Goal: Information Seeking & Learning: Learn about a topic

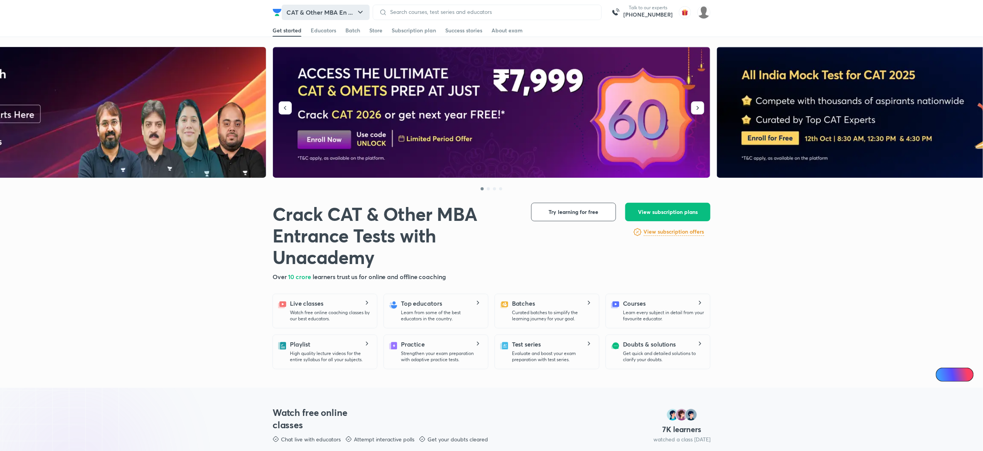
click at [339, 16] on button "CAT & Other MBA En ..." at bounding box center [326, 12] width 88 height 15
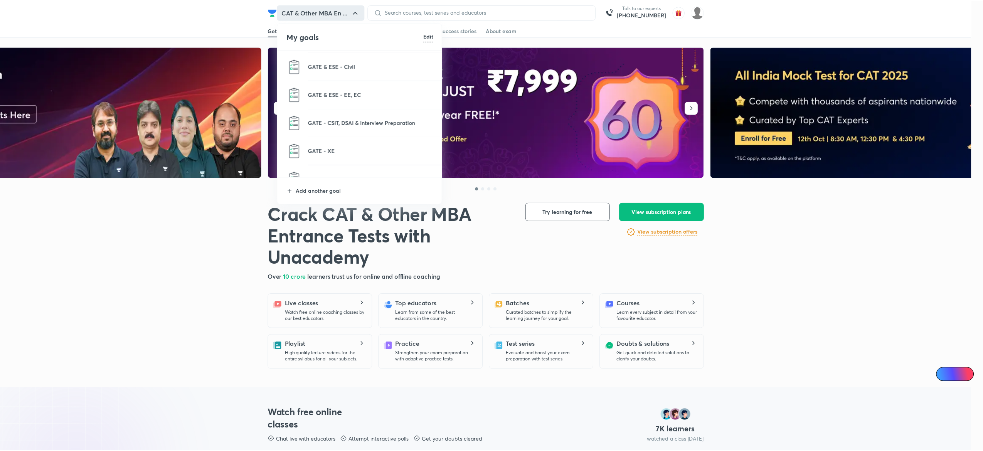
scroll to position [582, 0]
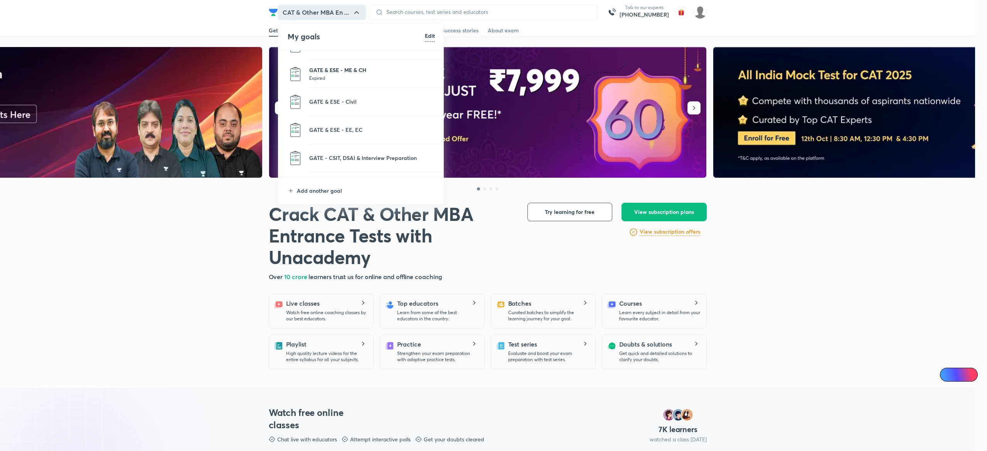
click at [341, 72] on p "GATE & ESE - ME & CH" at bounding box center [372, 70] width 126 height 8
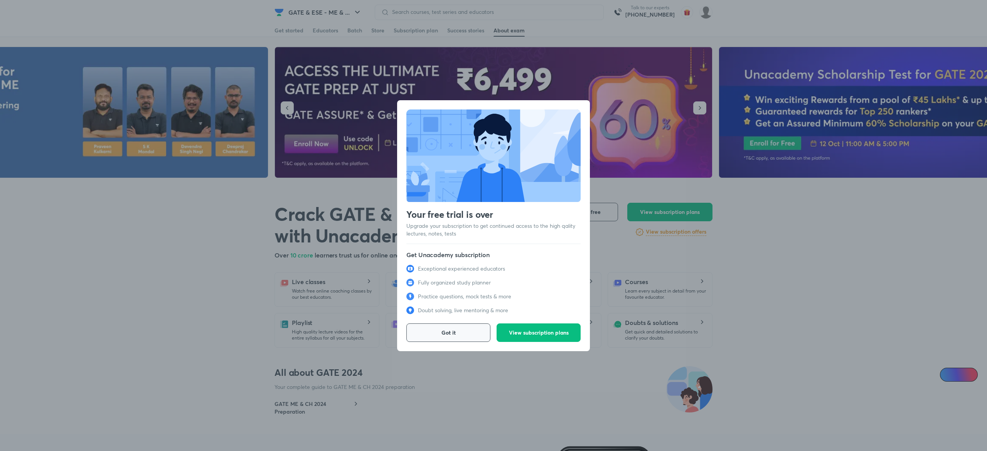
click at [462, 336] on button "Got it" at bounding box center [448, 333] width 84 height 19
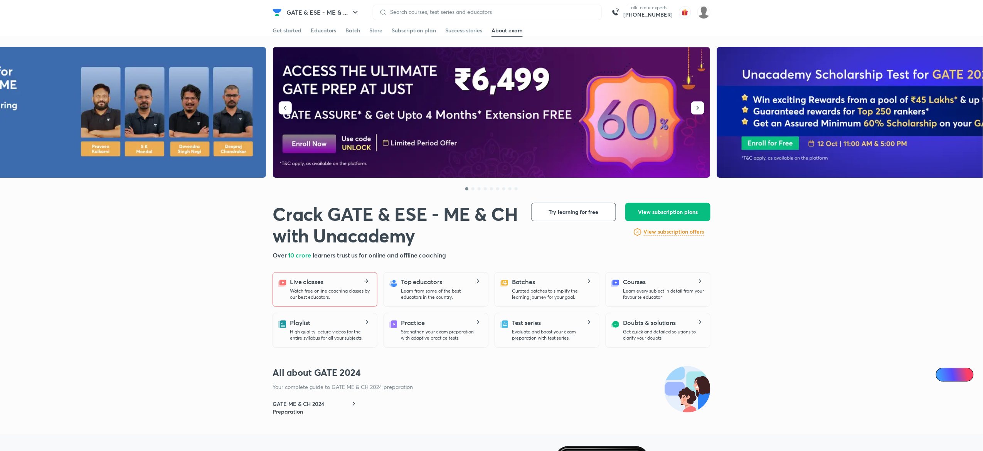
click at [330, 288] on p "Watch free online coaching classes by our best educators." at bounding box center [330, 294] width 81 height 12
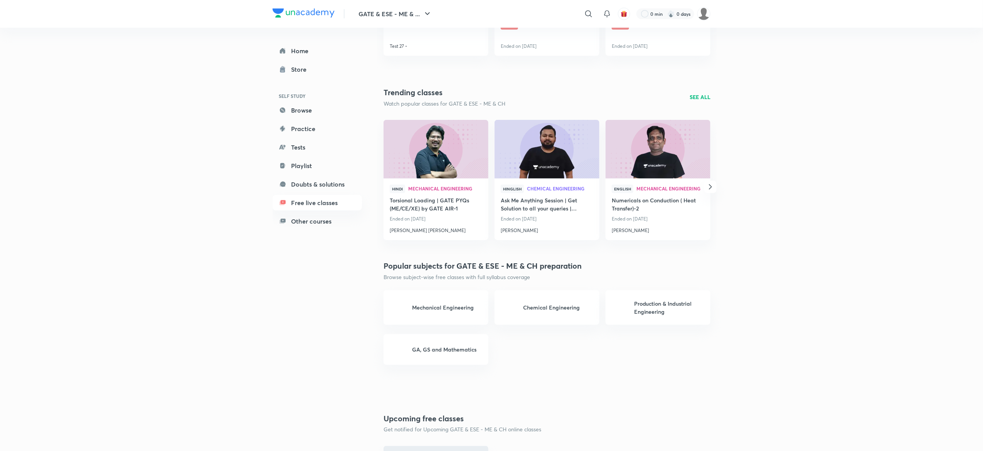
scroll to position [351, 0]
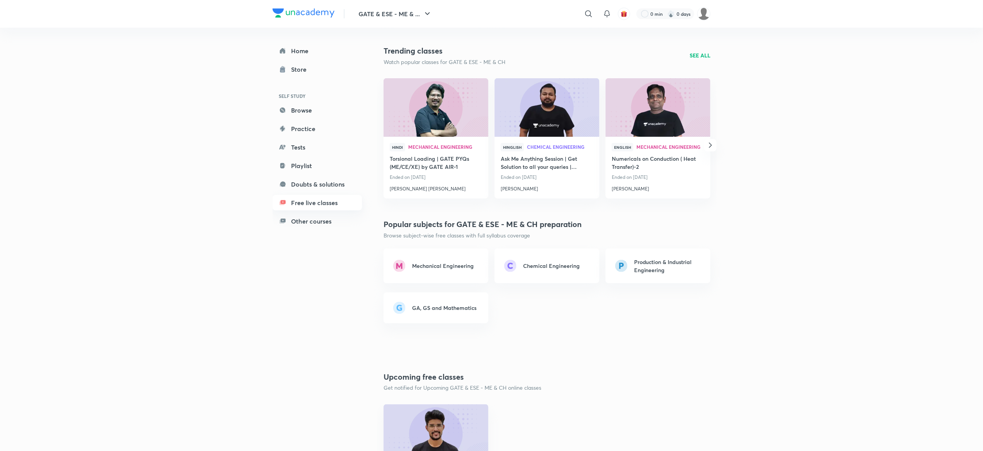
click at [325, 202] on link "Free live classes" at bounding box center [317, 202] width 89 height 15
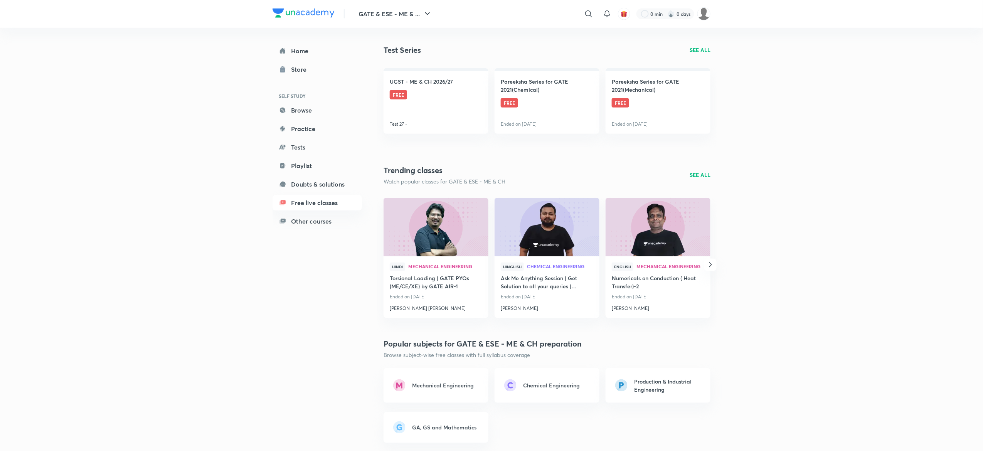
scroll to position [232, 0]
click at [702, 174] on p "SEE ALL" at bounding box center [700, 174] width 21 height 8
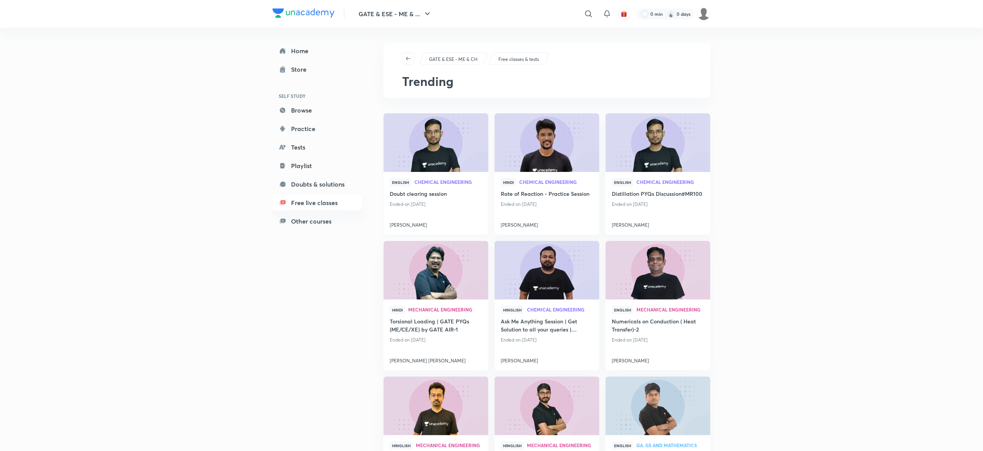
click at [448, 162] on img at bounding box center [436, 143] width 107 height 60
click at [197, 169] on div "GATE & ESE - ME & ... ​ 0 min 0 days Home Store SELF STUDY Browse Practice Test…" at bounding box center [491, 459] width 983 height 918
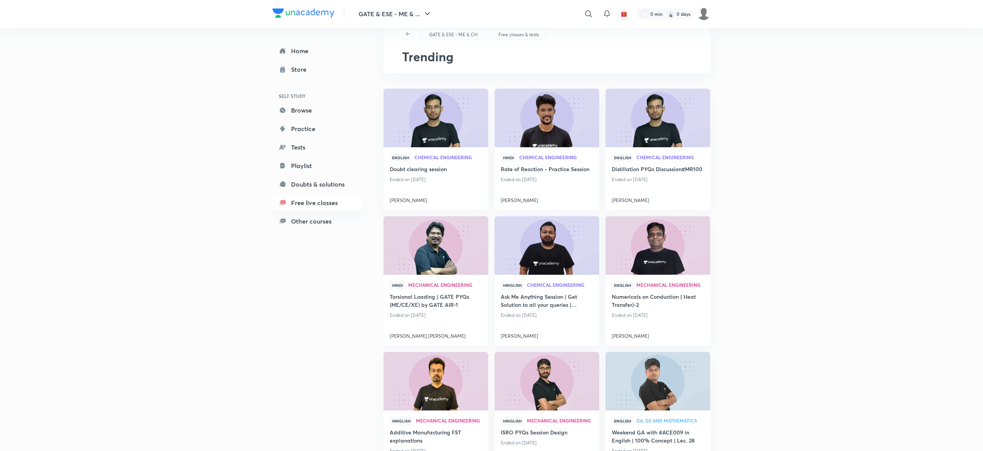
scroll to position [24, 0]
click at [448, 259] on img at bounding box center [436, 247] width 107 height 60
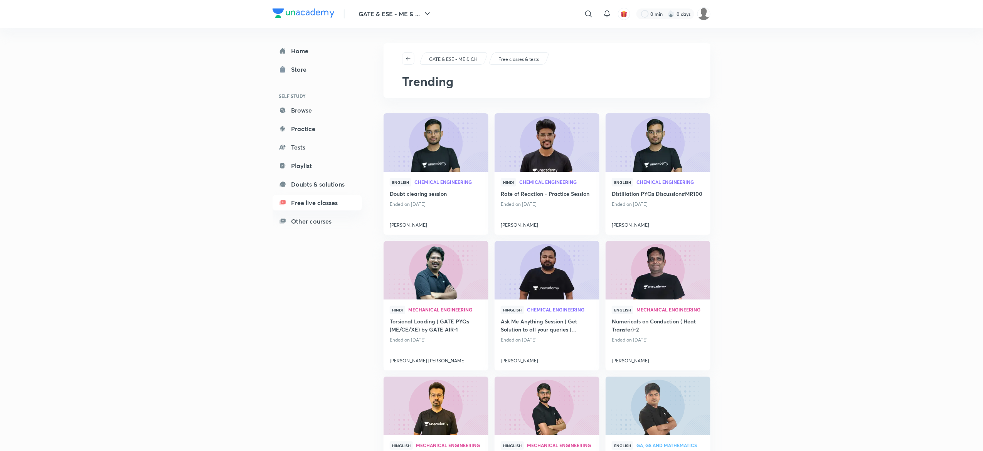
click at [173, 66] on div "GATE & ESE - ME & ... ​ 0 min 0 days Home Store SELF STUDY Browse Practice Test…" at bounding box center [491, 459] width 983 height 918
drag, startPoint x: 354, startPoint y: 14, endPoint x: 429, endPoint y: 9, distance: 75.7
click at [429, 9] on div "GATE & ESE - ME & ..." at bounding box center [386, 13] width 102 height 15
copy button "GATE & ESE - ME & ..."
click at [185, 109] on div "GATE & ESE - ME & ... ​ 0 min 0 days Home Store SELF STUDY Browse Practice Test…" at bounding box center [491, 459] width 983 height 918
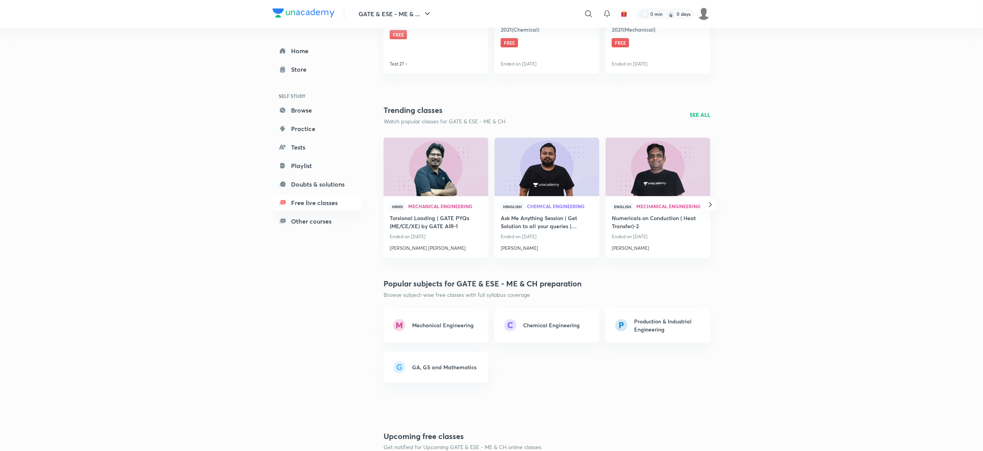
scroll to position [288, 0]
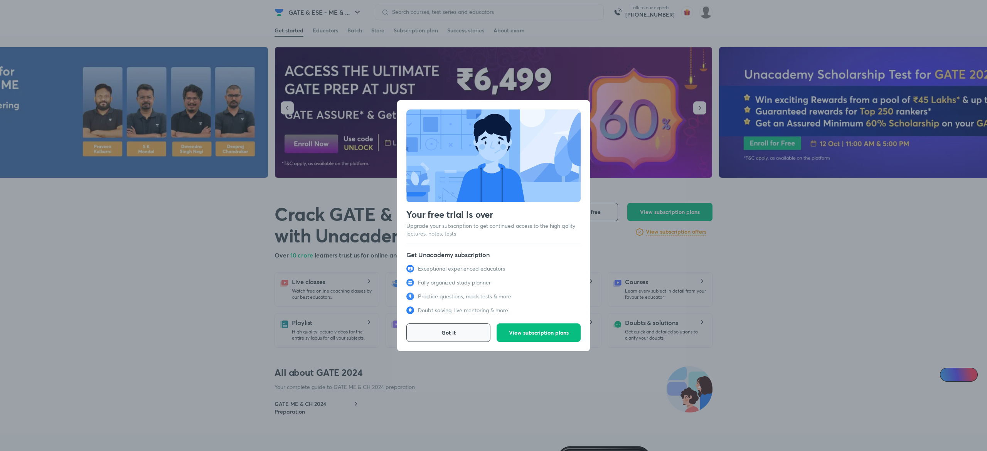
click at [464, 333] on button "Got it" at bounding box center [448, 333] width 84 height 19
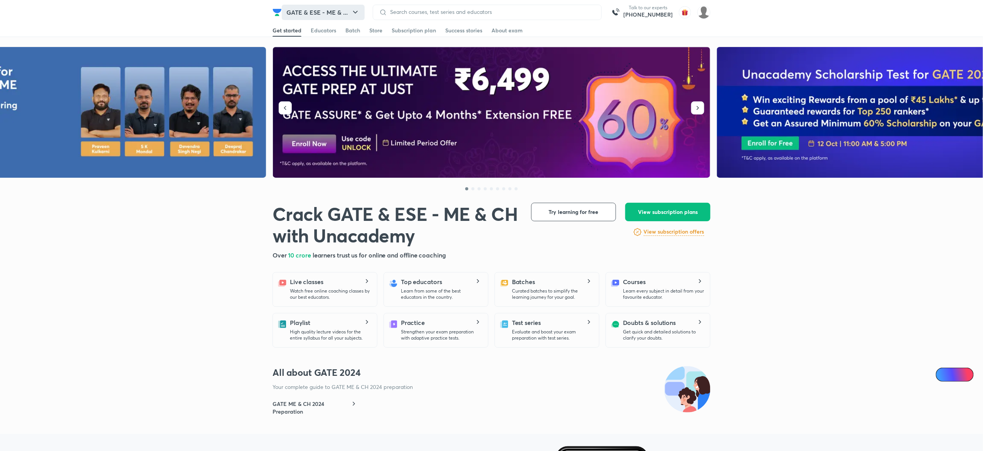
click at [309, 6] on button "GATE & ESE - ME & ..." at bounding box center [323, 12] width 83 height 15
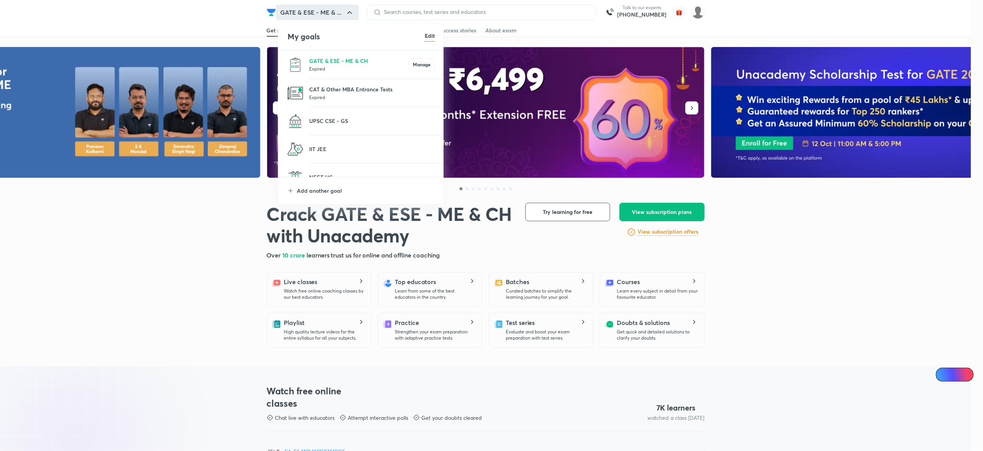
click at [319, 11] on div at bounding box center [491, 225] width 983 height 451
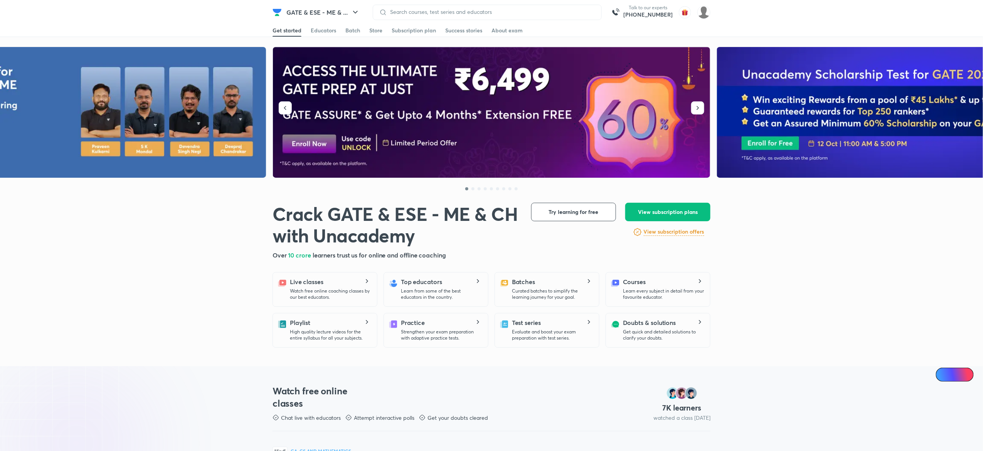
click at [319, 11] on button "GATE & ESE - ME & ..." at bounding box center [323, 12] width 83 height 15
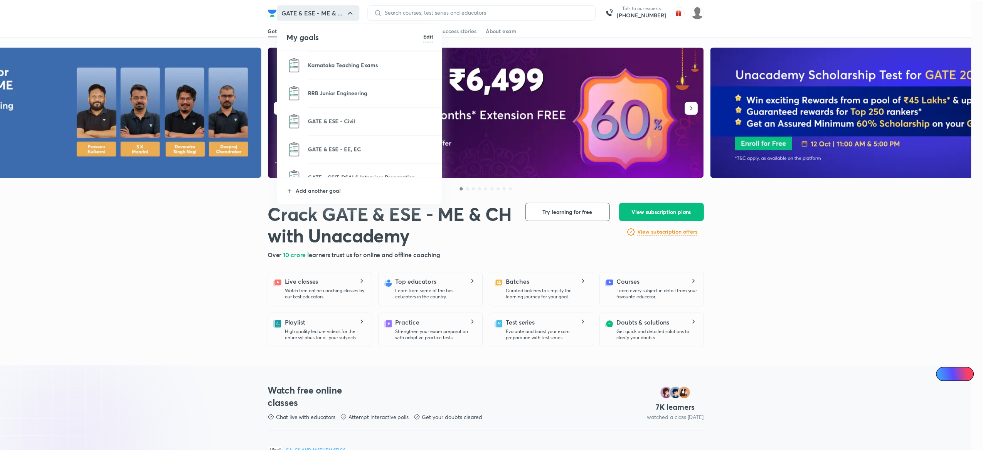
scroll to position [562, 0]
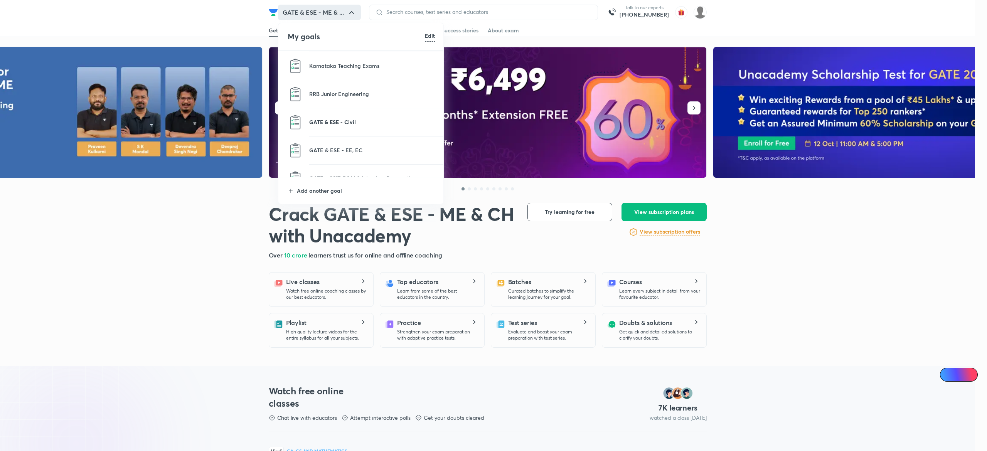
click at [340, 125] on p "GATE & ESE - Civil" at bounding box center [372, 122] width 126 height 8
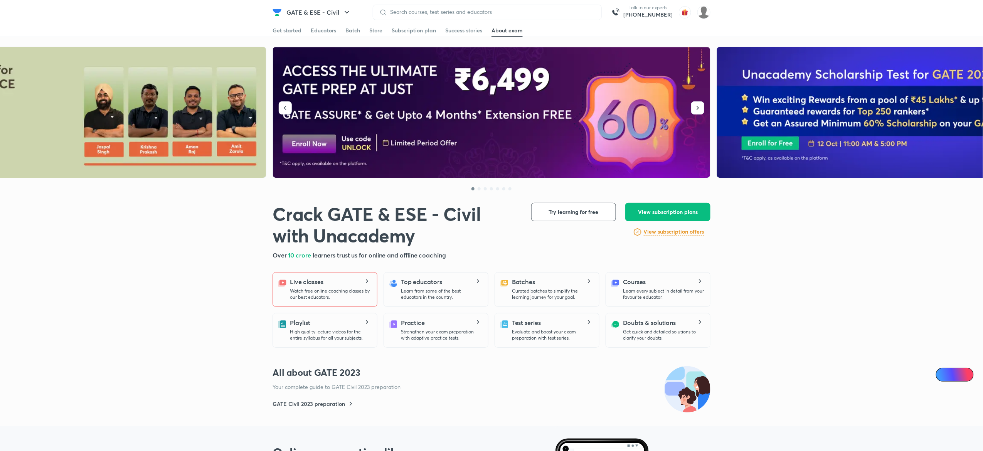
click at [323, 302] on div "Live classes Watch free online coaching classes by our best educators." at bounding box center [325, 289] width 105 height 35
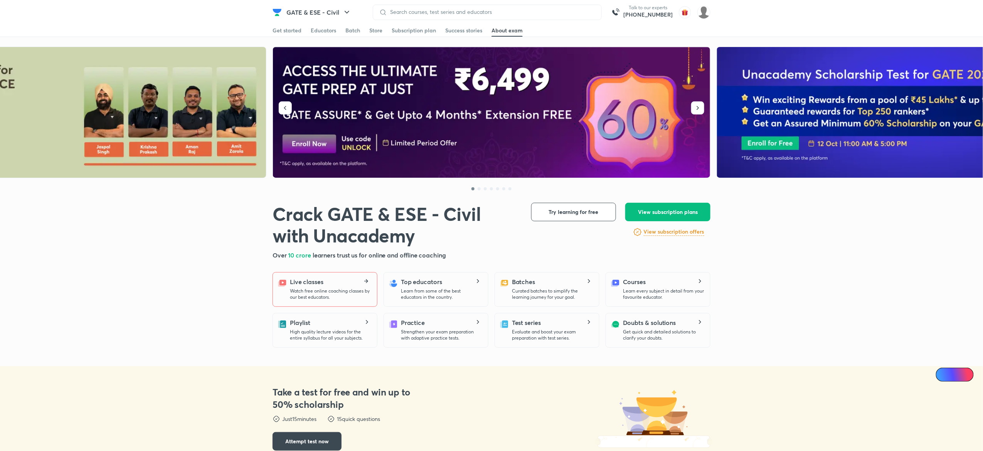
click at [321, 292] on p "Watch free online coaching classes by our best educators." at bounding box center [330, 294] width 81 height 12
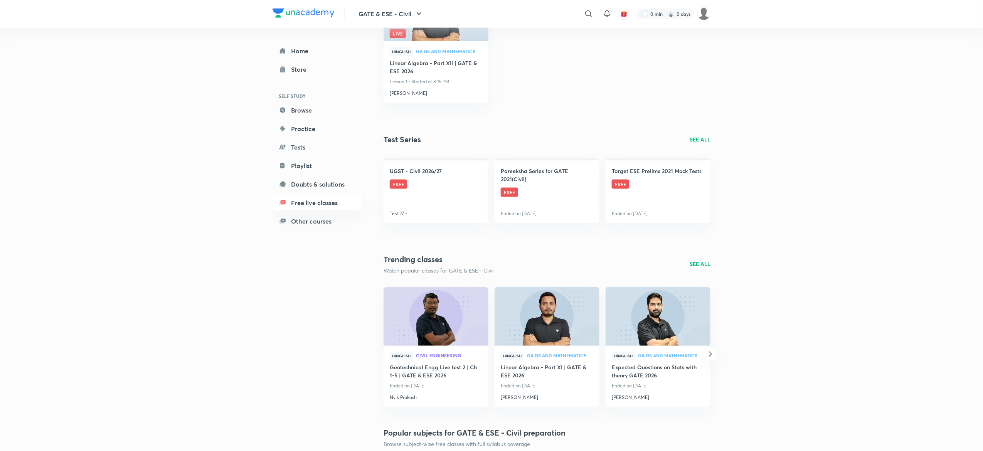
scroll to position [497, 0]
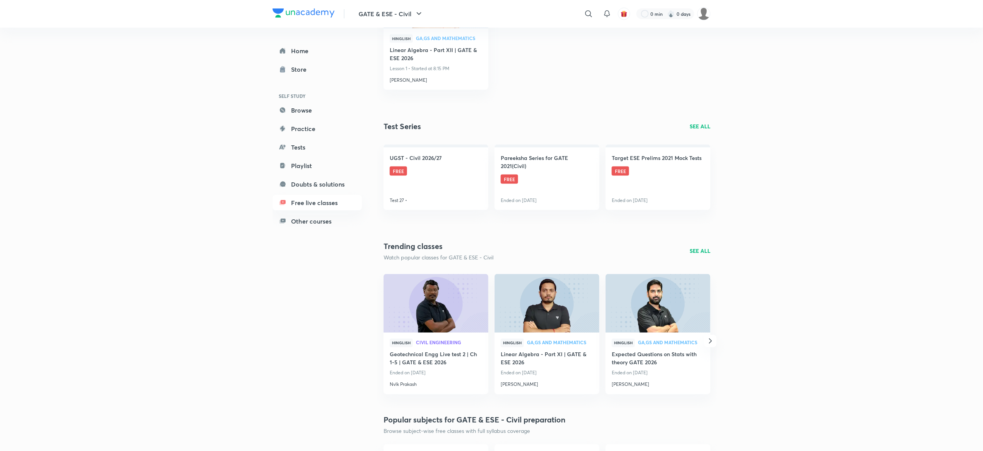
click at [437, 259] on p "Watch popular classes for GATE & ESE - Civil" at bounding box center [439, 258] width 110 height 8
click at [696, 246] on div "Trending classes Watch popular classes for GATE & ESE - Civil SEE ALL" at bounding box center [547, 251] width 327 height 21
click at [696, 248] on p "SEE ALL" at bounding box center [700, 251] width 21 height 8
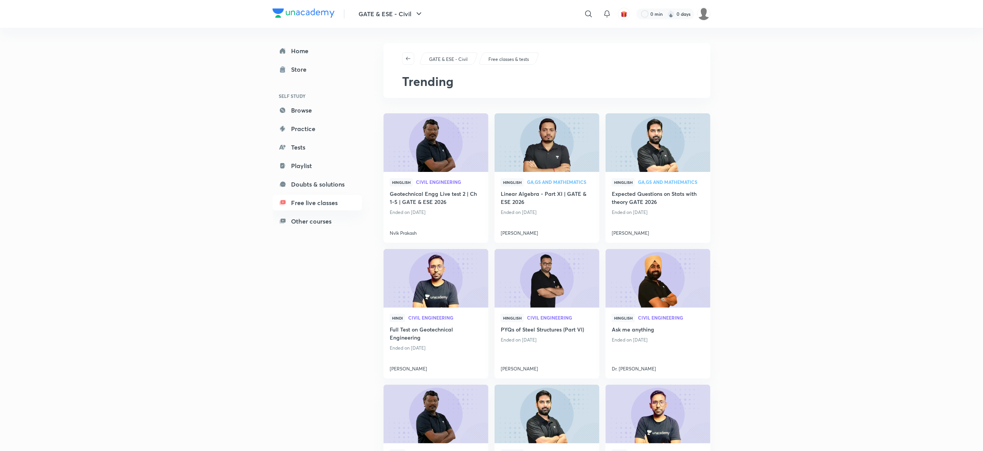
click at [529, 46] on div "GATE & ESE - Civil Free classes & tests Trending" at bounding box center [547, 70] width 327 height 55
drag, startPoint x: 354, startPoint y: 15, endPoint x: 409, endPoint y: 11, distance: 55.3
click at [409, 11] on button "GATE & ESE - Civil" at bounding box center [391, 13] width 74 height 15
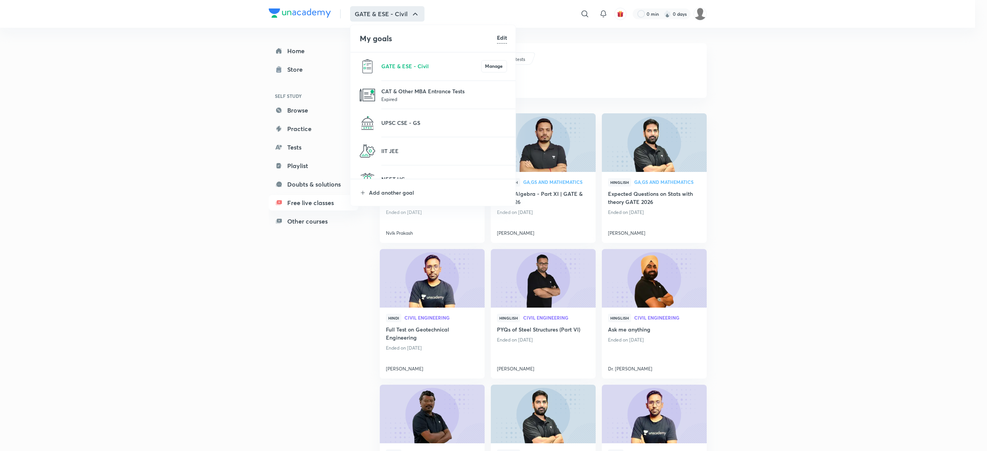
drag, startPoint x: 351, startPoint y: 15, endPoint x: 408, endPoint y: 35, distance: 60.4
click at [408, 10] on div at bounding box center [493, 225] width 987 height 451
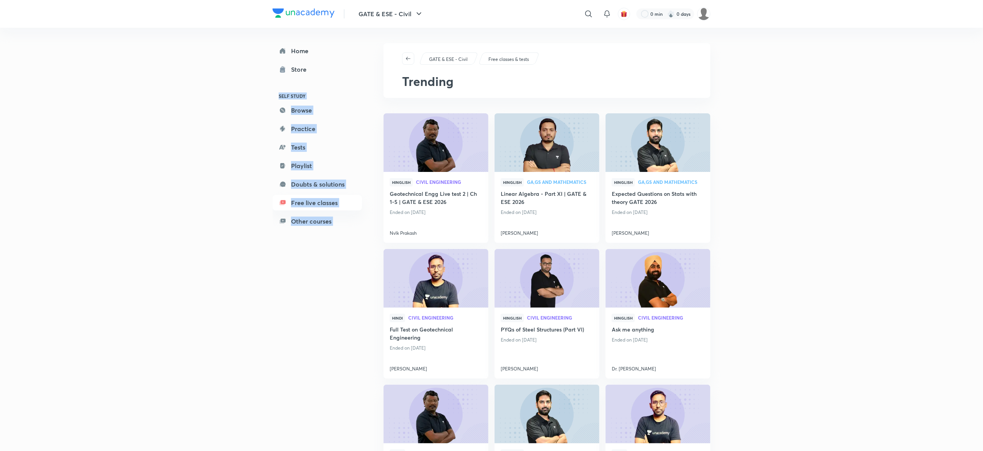
drag, startPoint x: 380, startPoint y: 62, endPoint x: 384, endPoint y: 62, distance: 4.3
drag, startPoint x: 352, startPoint y: 10, endPoint x: 418, endPoint y: 10, distance: 65.9
click at [418, 10] on div "GATE & ESE - Civil" at bounding box center [382, 13] width 94 height 15
copy button "GATE & ESE - Civil"
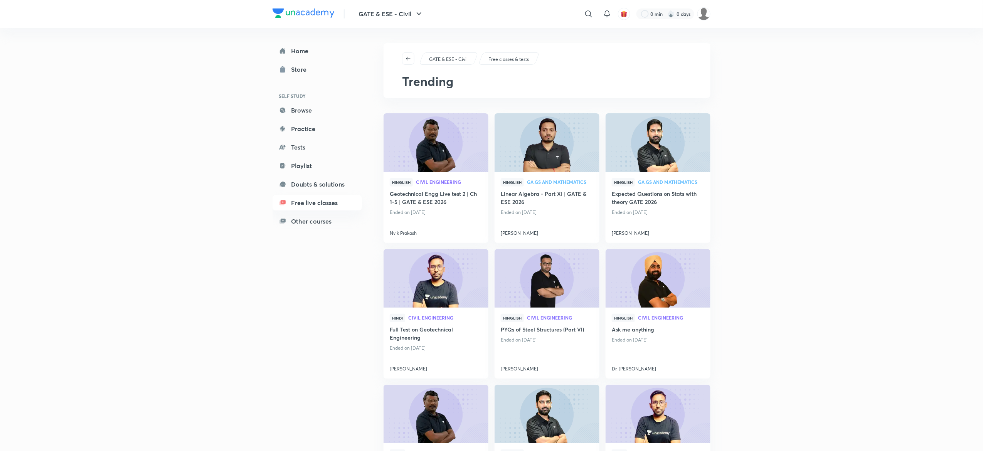
click at [369, 9] on button "GATE & ESE - Civil" at bounding box center [391, 13] width 74 height 15
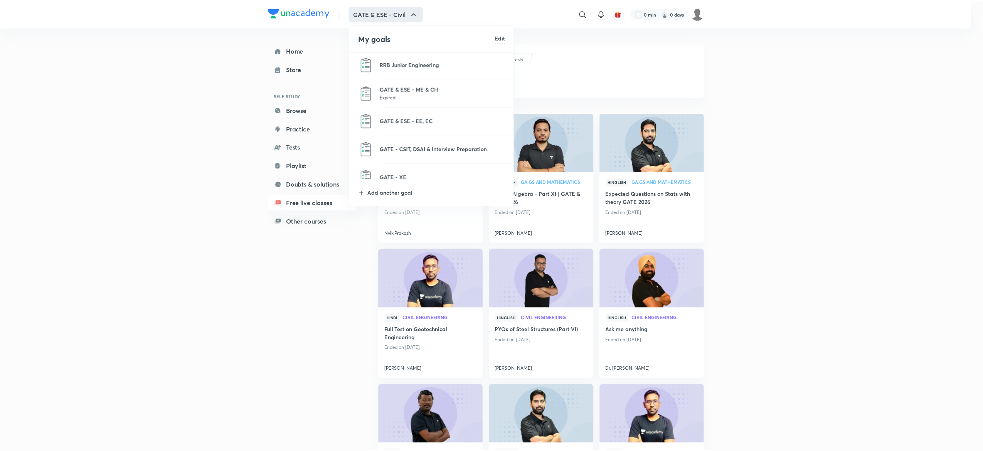
scroll to position [592, 0]
click at [431, 115] on li "GATE & ESE - EE, EC" at bounding box center [434, 122] width 166 height 28
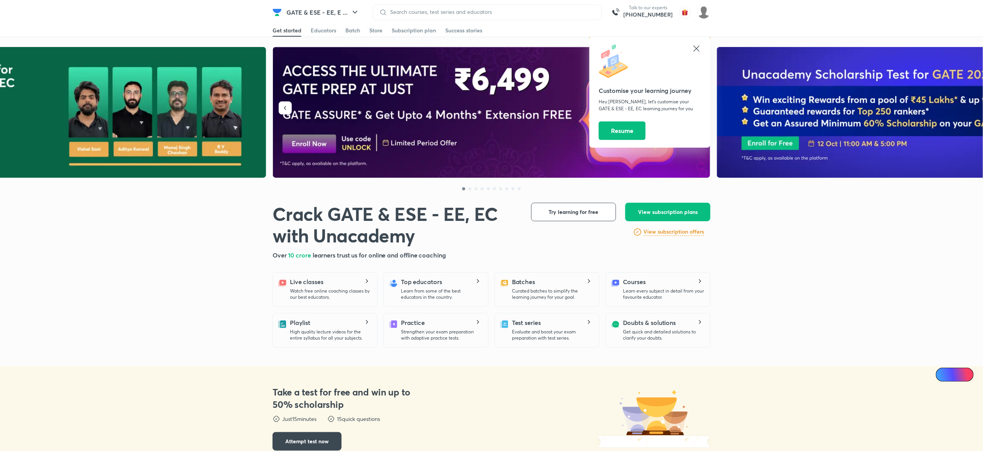
click at [698, 47] on icon at bounding box center [697, 49] width 6 height 6
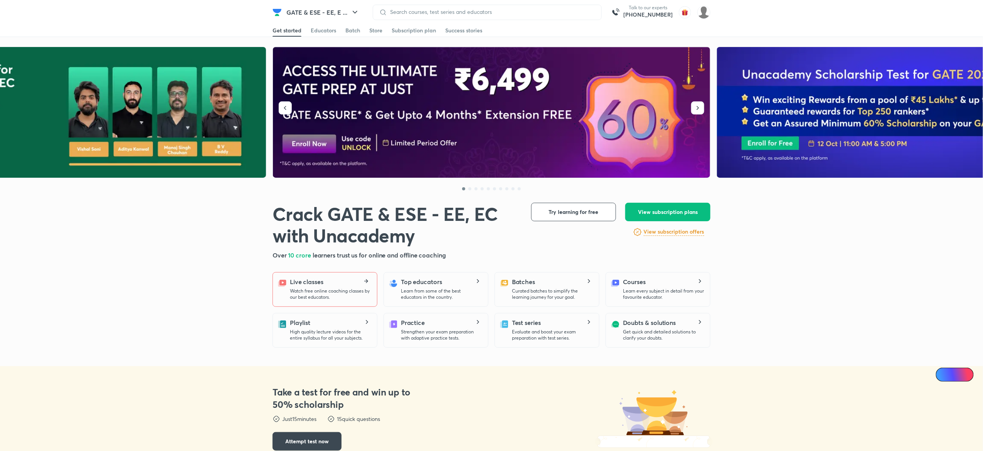
click at [345, 280] on div "Live classes Watch free online coaching classes by our best educators." at bounding box center [330, 288] width 81 height 23
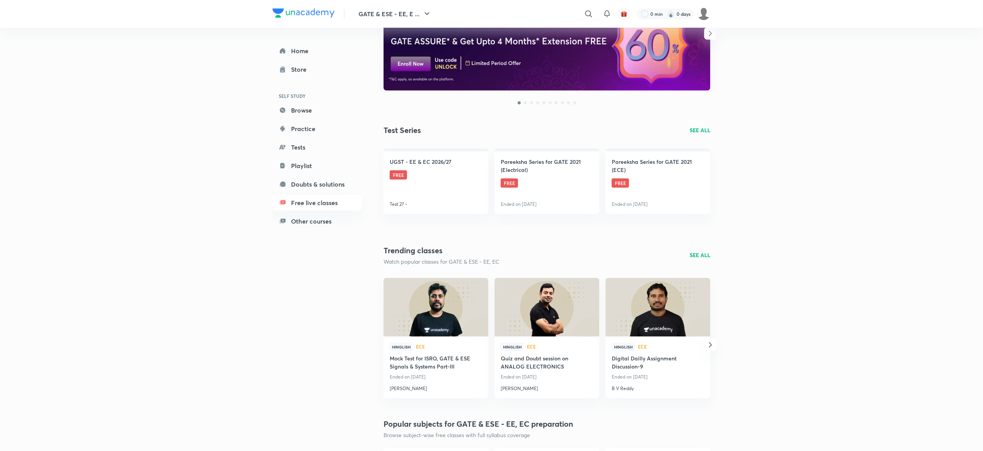
scroll to position [150, 0]
click at [698, 254] on p "SEE ALL" at bounding box center [700, 256] width 21 height 8
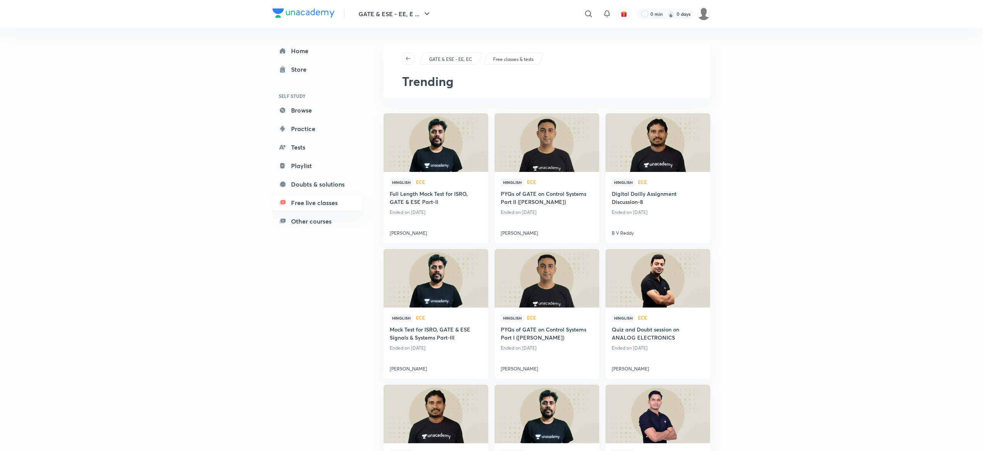
click at [357, 60] on div "Home Store SELF STUDY Browse Practice Tests Playlist Doubts & solutions Free li…" at bounding box center [317, 136] width 89 height 186
drag, startPoint x: 354, startPoint y: 12, endPoint x: 419, endPoint y: 6, distance: 65.5
click at [419, 6] on button "GATE & ESE - EE, E ..." at bounding box center [395, 13] width 83 height 15
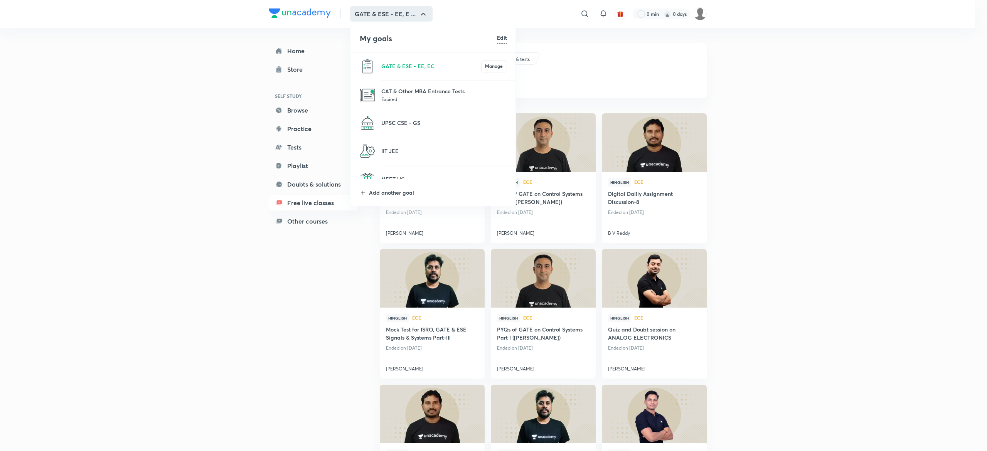
drag, startPoint x: 349, startPoint y: 10, endPoint x: 415, endPoint y: 10, distance: 65.6
click at [415, 10] on div at bounding box center [493, 225] width 987 height 451
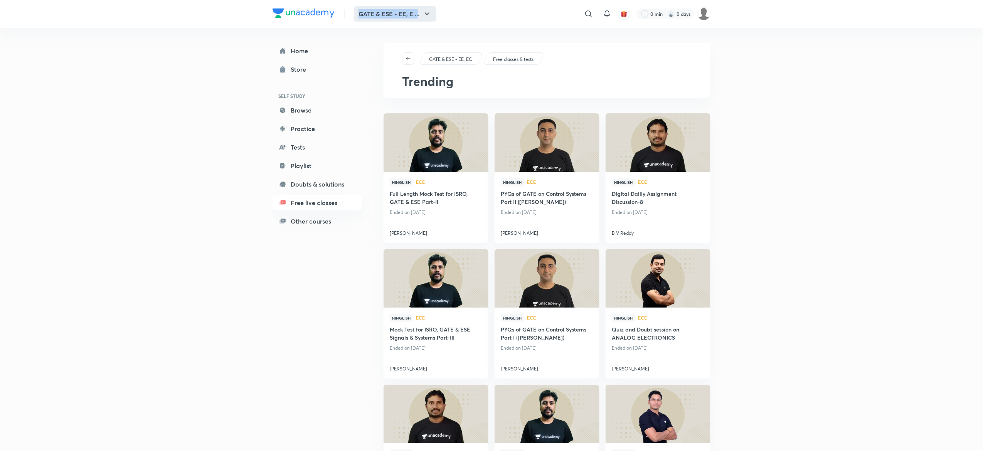
drag, startPoint x: 348, startPoint y: 12, endPoint x: 419, endPoint y: 12, distance: 71.0
click at [419, 12] on div "GATE & ESE - EE, E ..." at bounding box center [386, 13] width 102 height 15
copy div "GATE & ESE - EE, E .."
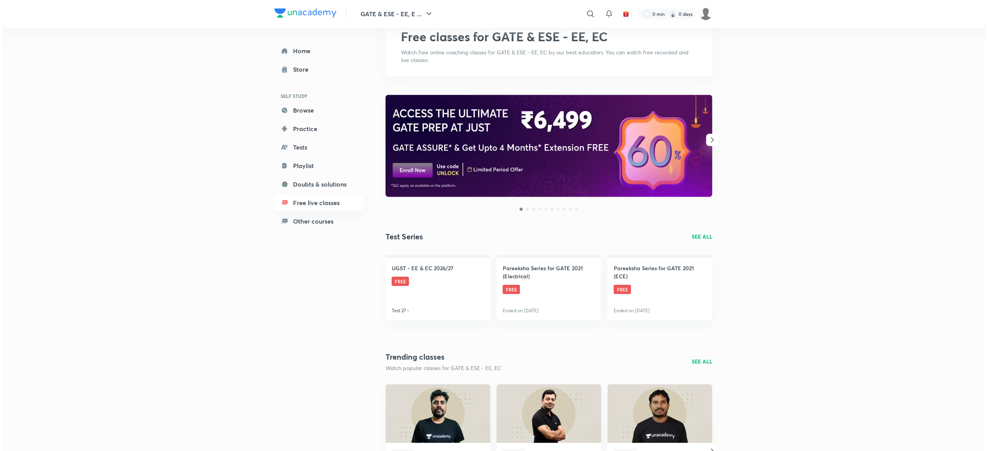
scroll to position [56, 0]
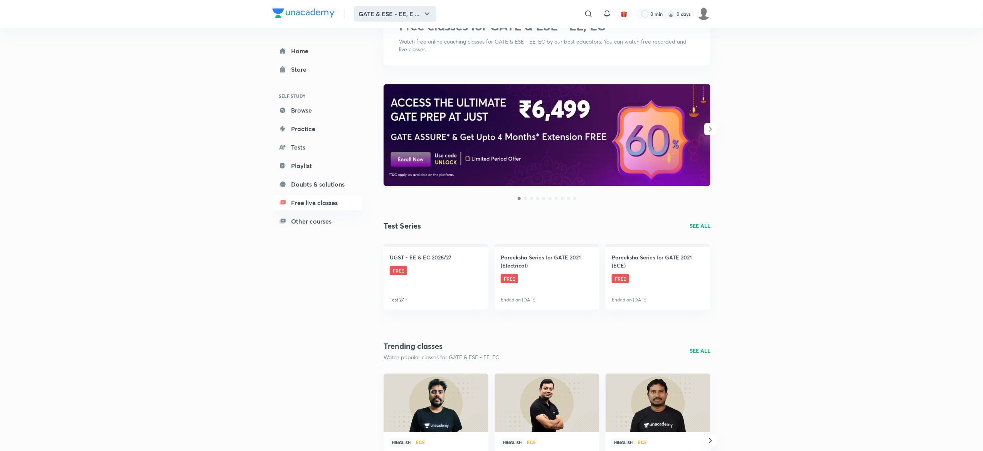
click at [401, 10] on button "GATE & ESE - EE, E ..." at bounding box center [395, 13] width 83 height 15
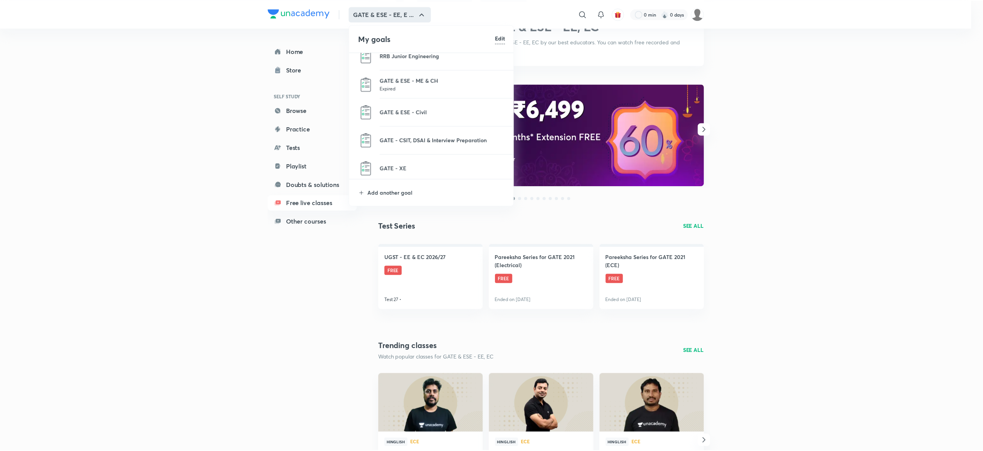
scroll to position [604, 0]
click at [412, 137] on p "GATE - CSIT, DSAI & Interview Preparation" at bounding box center [444, 138] width 126 height 8
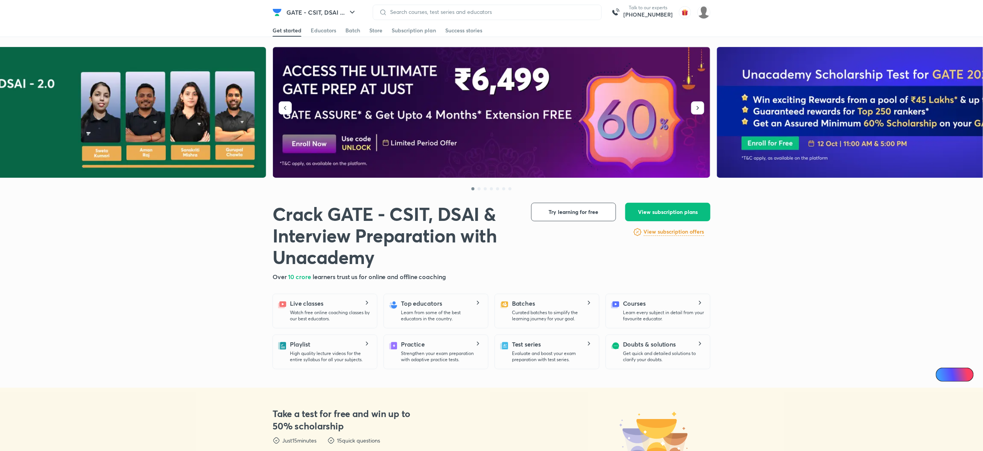
scroll to position [62, 0]
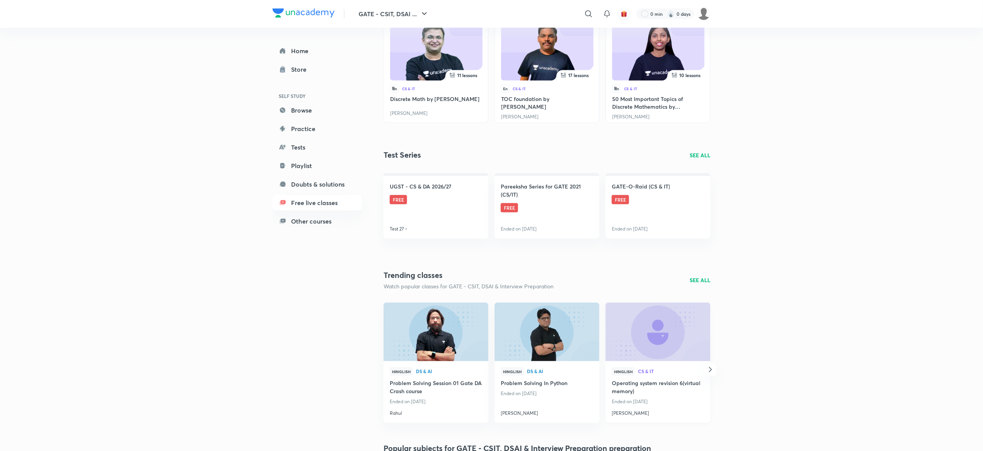
scroll to position [347, 0]
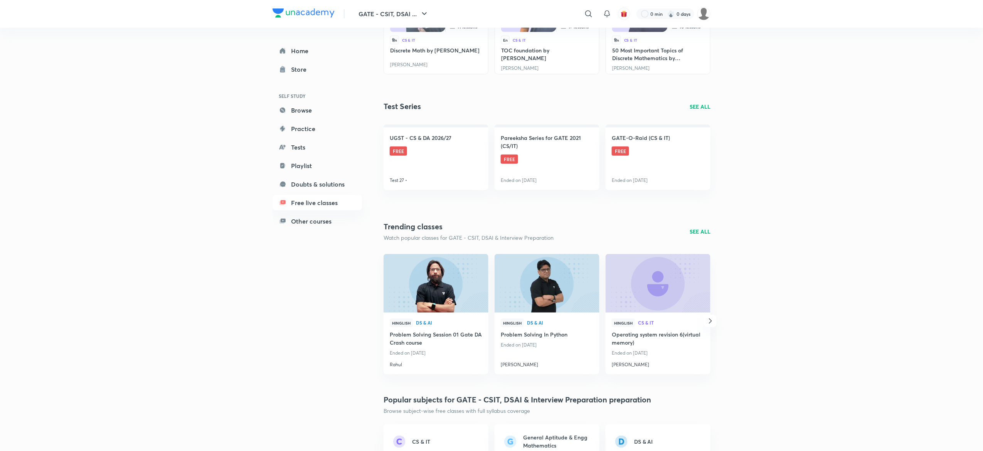
click at [697, 233] on p "SEE ALL" at bounding box center [700, 232] width 21 height 8
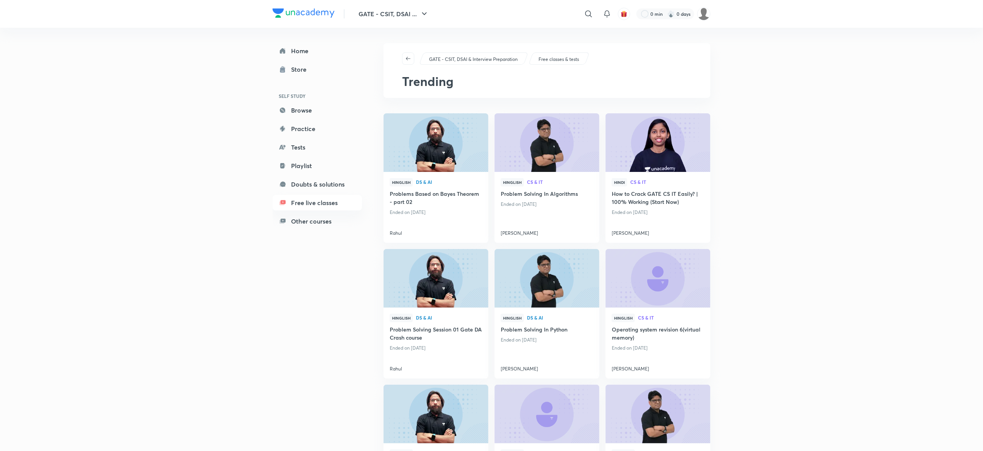
click at [357, 23] on div "GATE - CSIT, DSAI ... ​ 0 min 0 days" at bounding box center [492, 14] width 438 height 28
drag, startPoint x: 358, startPoint y: 14, endPoint x: 409, endPoint y: 12, distance: 50.9
click at [409, 12] on div "GATE - CSIT, DSAI ..." at bounding box center [384, 13] width 99 height 15
copy button "GATE - CSIT, DSAI"
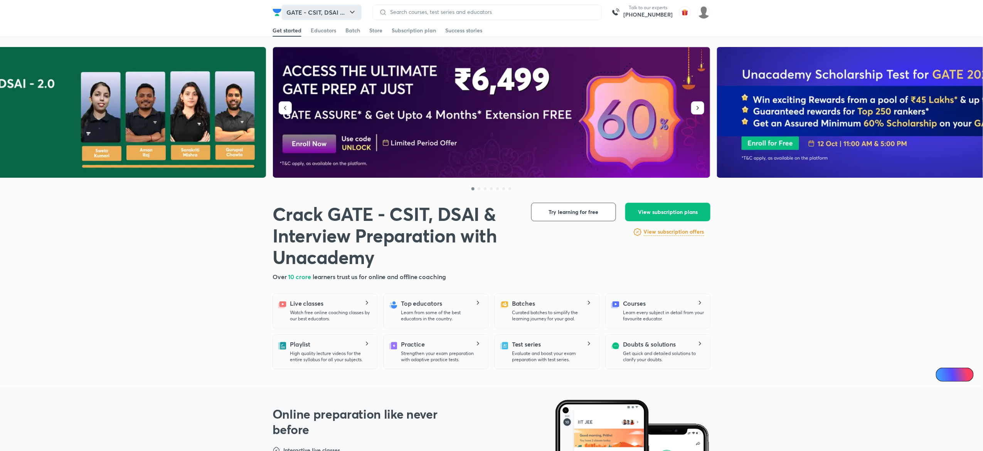
drag, startPoint x: 315, startPoint y: 12, endPoint x: 319, endPoint y: 12, distance: 4.2
click at [319, 12] on button "GATE - CSIT, DSAI ..." at bounding box center [322, 12] width 80 height 15
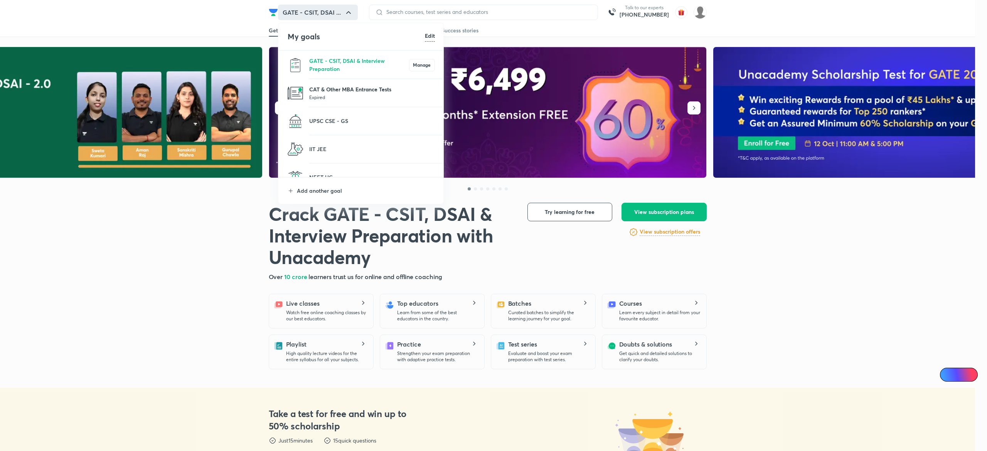
click at [341, 91] on p "CAT & Other MBA Entrance Tests" at bounding box center [372, 89] width 126 height 8
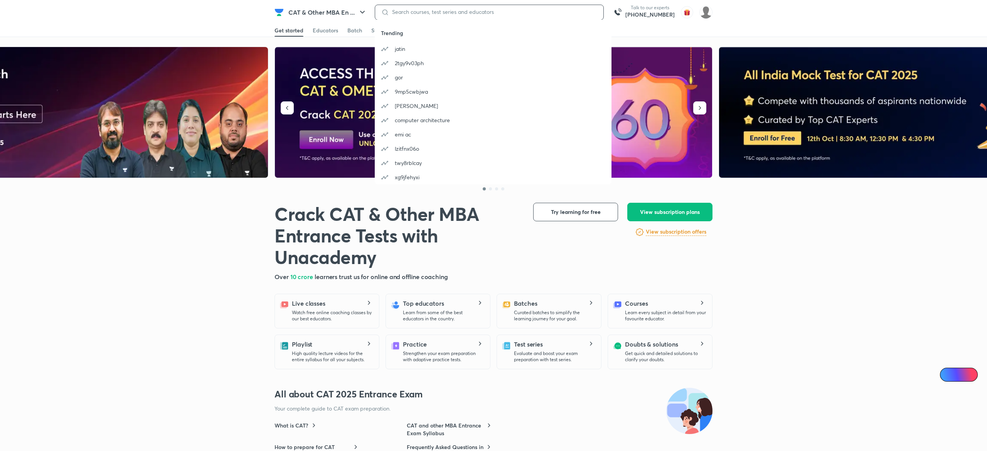
click at [423, 13] on input at bounding box center [493, 12] width 208 height 6
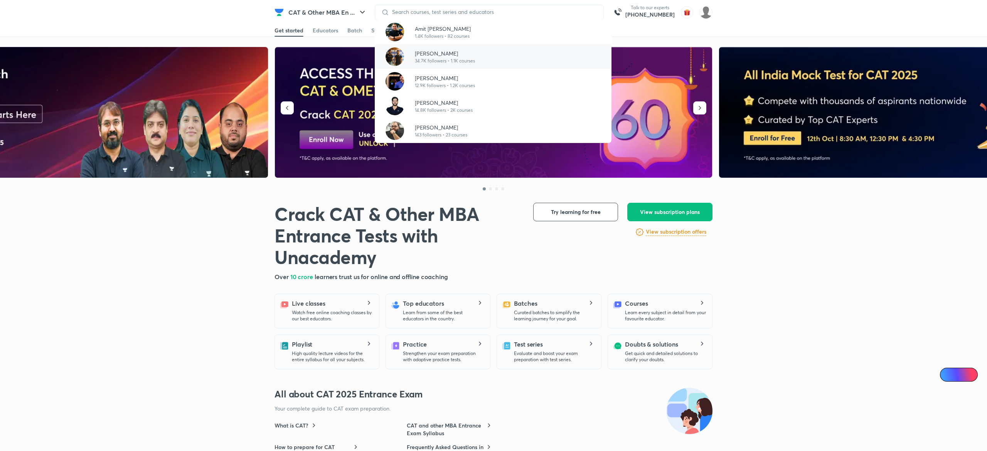
click at [423, 63] on p "34.7K followers • 1.1K courses" at bounding box center [445, 60] width 60 height 7
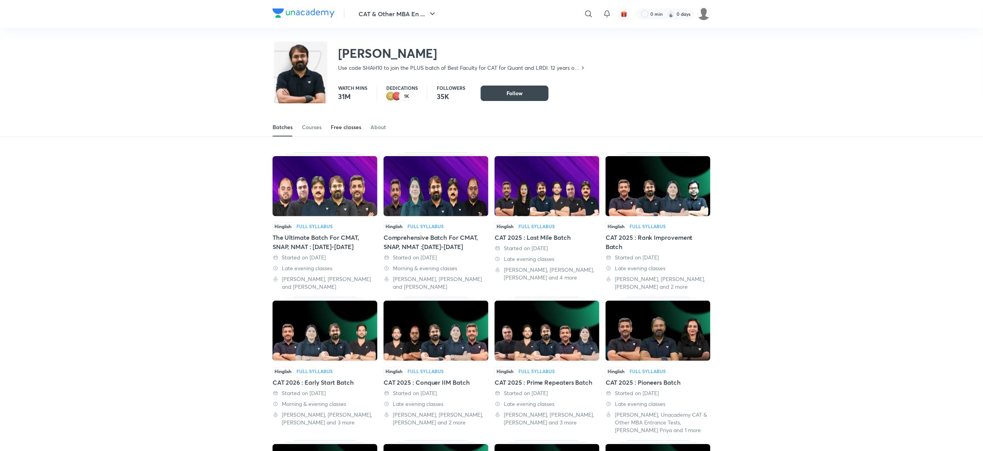
click at [335, 125] on div "Free classes" at bounding box center [346, 127] width 30 height 8
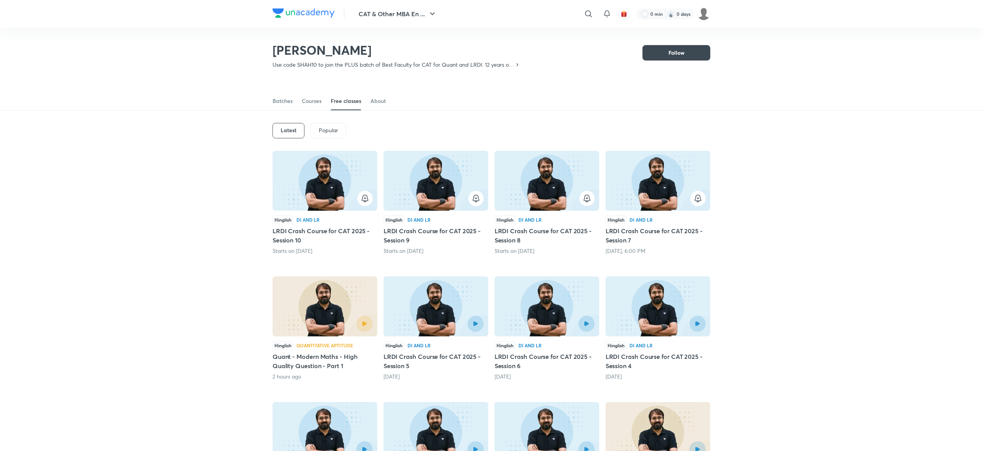
scroll to position [2, 0]
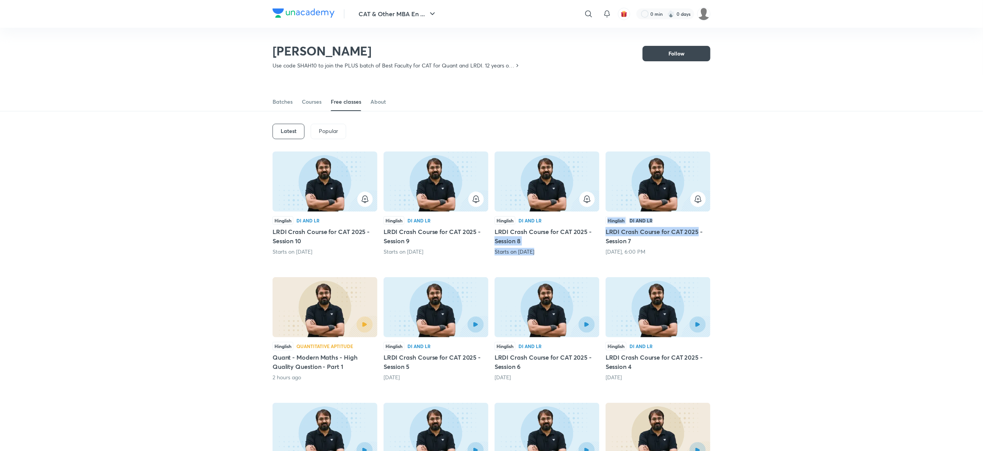
drag, startPoint x: 608, startPoint y: 230, endPoint x: 698, endPoint y: 229, distance: 89.5
click at [698, 229] on div "Hinglish DI and LR LRDI Crash Course for CAT 2025 - Session 10 Starts on [DATE]…" at bounding box center [492, 358] width 438 height 413
click at [702, 228] on h5 "LRDI Crash Course for CAT 2025 - Session 7" at bounding box center [658, 236] width 105 height 19
drag, startPoint x: 608, startPoint y: 233, endPoint x: 671, endPoint y: 226, distance: 63.6
click at [673, 226] on div "Hinglish DI and LR LRDI Crash Course for CAT 2025 - Session 7 [DATE], 6:00 PM" at bounding box center [658, 235] width 105 height 39
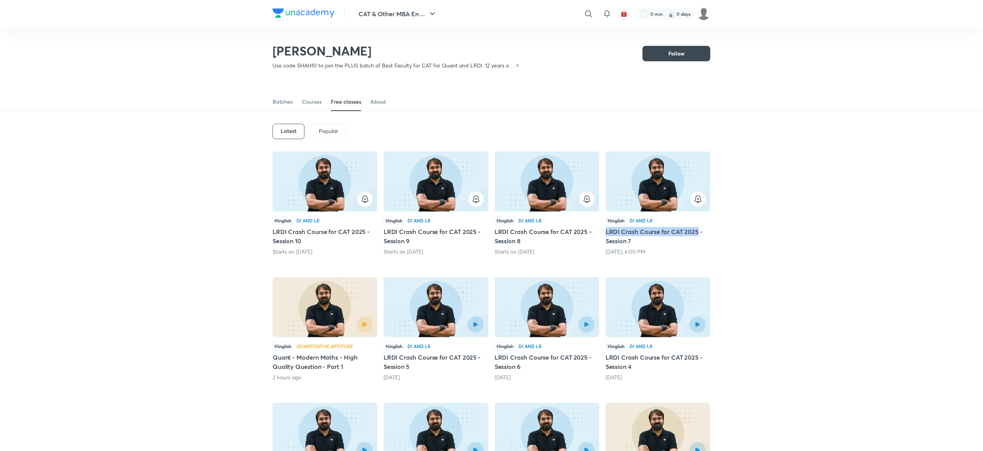
drag, startPoint x: 603, startPoint y: 229, endPoint x: 698, endPoint y: 231, distance: 94.1
click at [698, 231] on div "Hinglish DI and LR LRDI Crash Course for CAT 2025 - Session 10 Starts on Oct 16…" at bounding box center [492, 358] width 438 height 413
copy h5 "LRDI Crash Course for CAT 2025"
